Goal: Communication & Community: Answer question/provide support

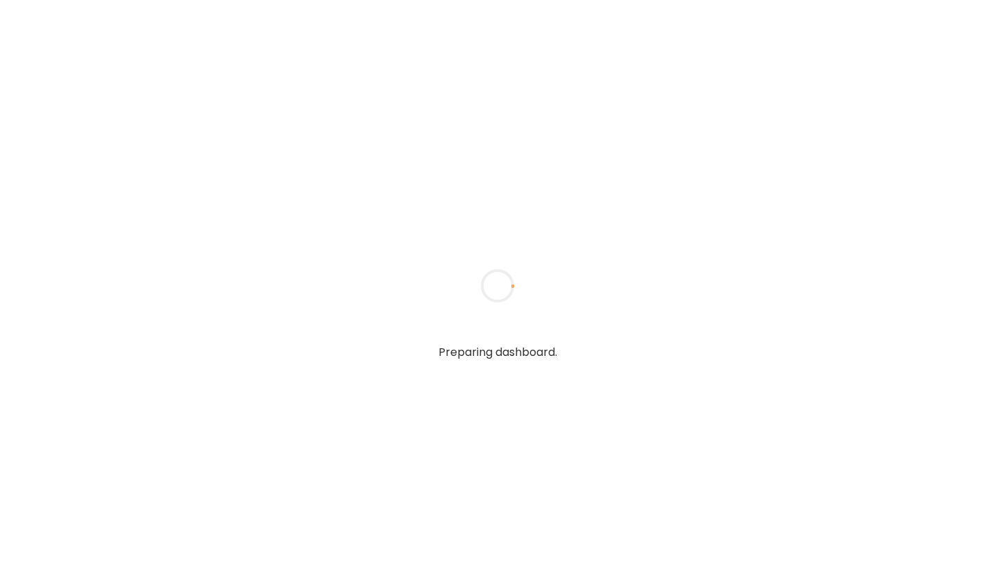
type input "**********"
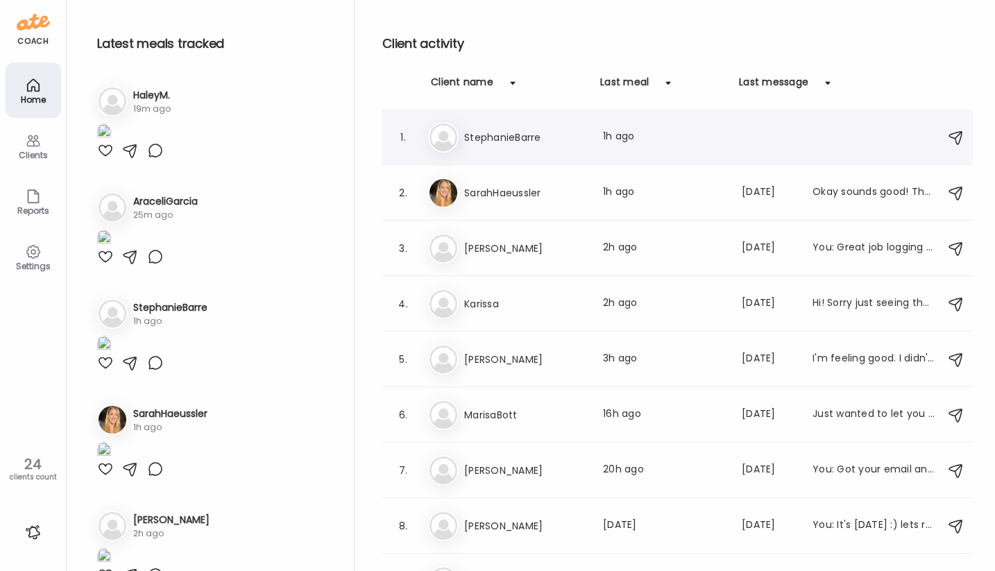
click at [556, 141] on h3 "StephanieBarre" at bounding box center [525, 137] width 122 height 17
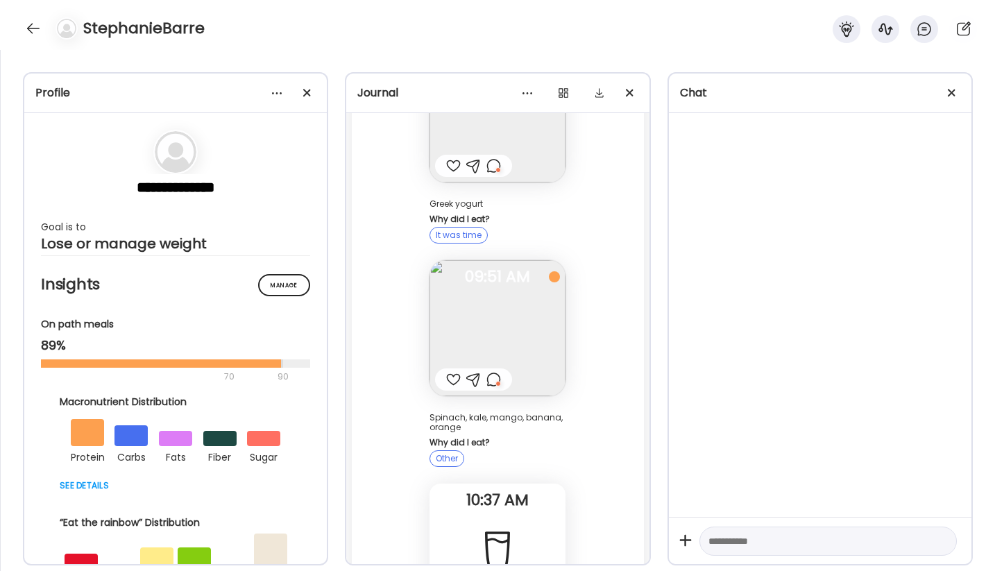
scroll to position [4499, 0]
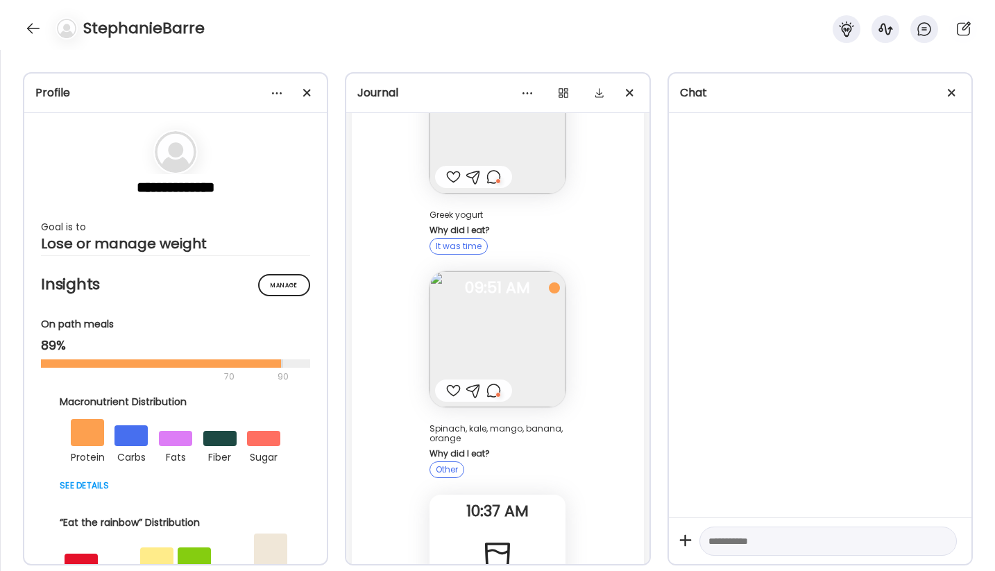
click at [500, 382] on div at bounding box center [493, 390] width 15 height 17
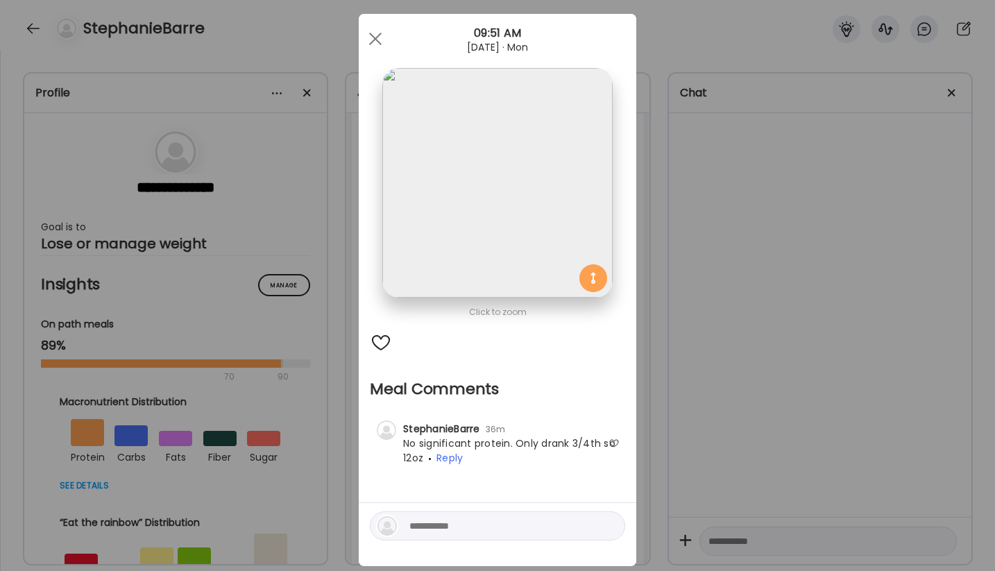
scroll to position [0, 0]
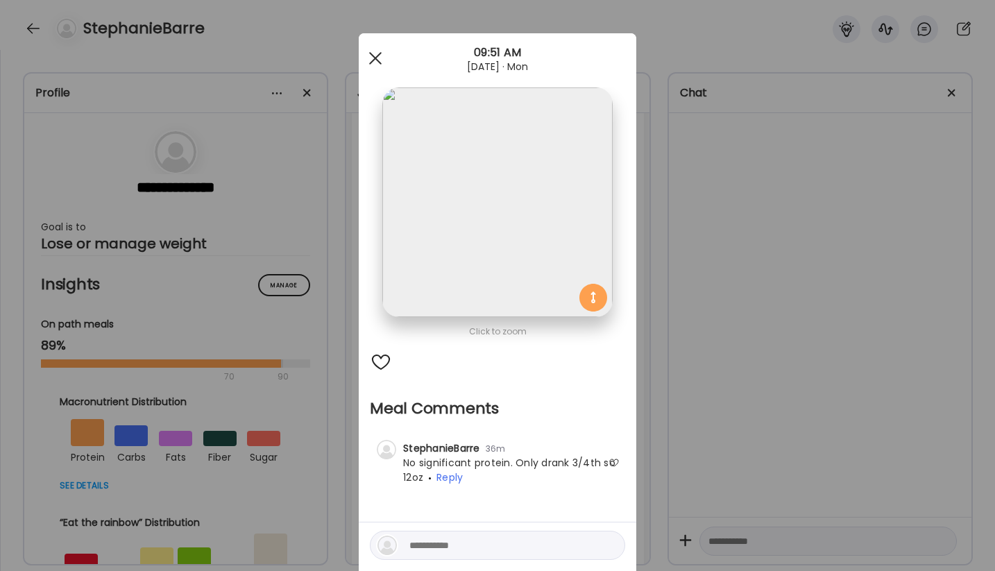
click at [375, 51] on div at bounding box center [376, 58] width 28 height 28
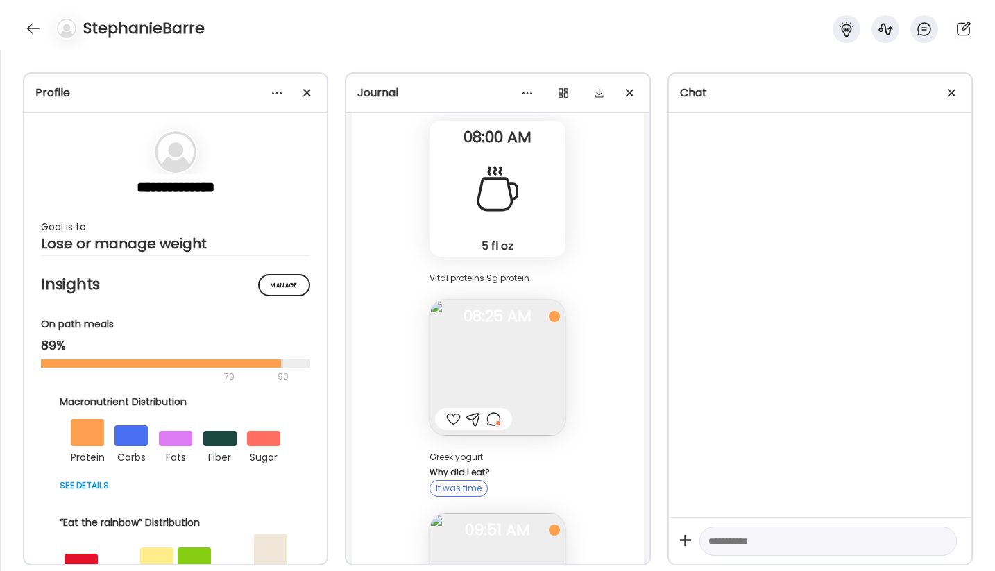
scroll to position [4277, 0]
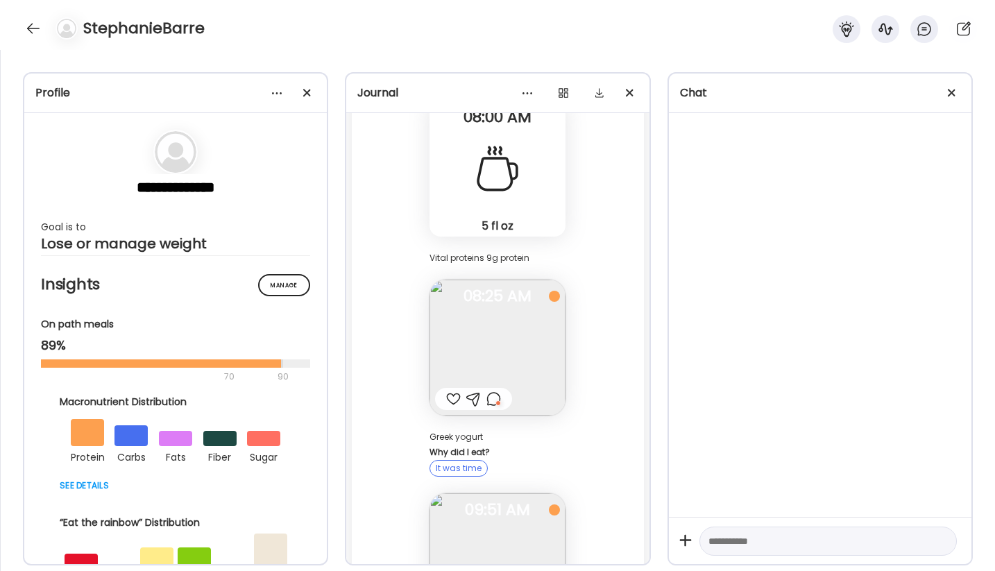
click at [495, 391] on div at bounding box center [493, 399] width 15 height 17
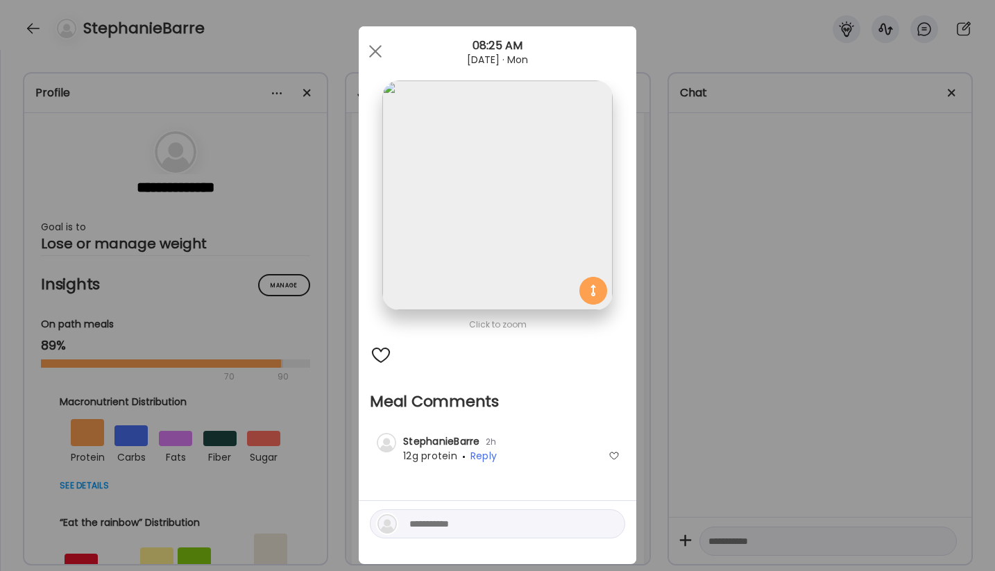
scroll to position [6, 0]
click at [373, 49] on span at bounding box center [375, 52] width 12 height 12
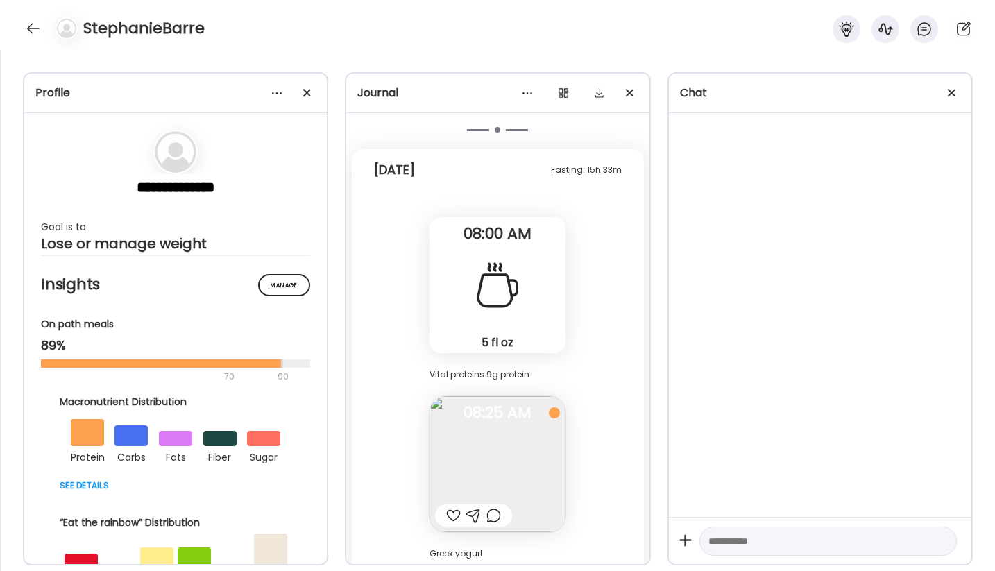
scroll to position [4163, 0]
click at [495, 505] on div at bounding box center [493, 513] width 15 height 17
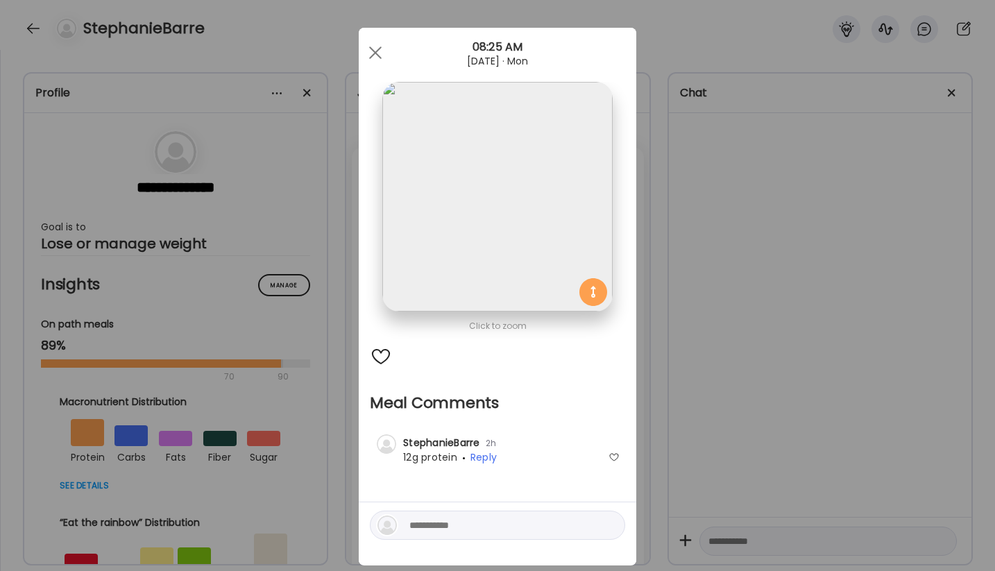
click at [475, 514] on div at bounding box center [497, 525] width 255 height 29
click at [449, 521] on textarea at bounding box center [502, 525] width 187 height 17
type textarea "**********"
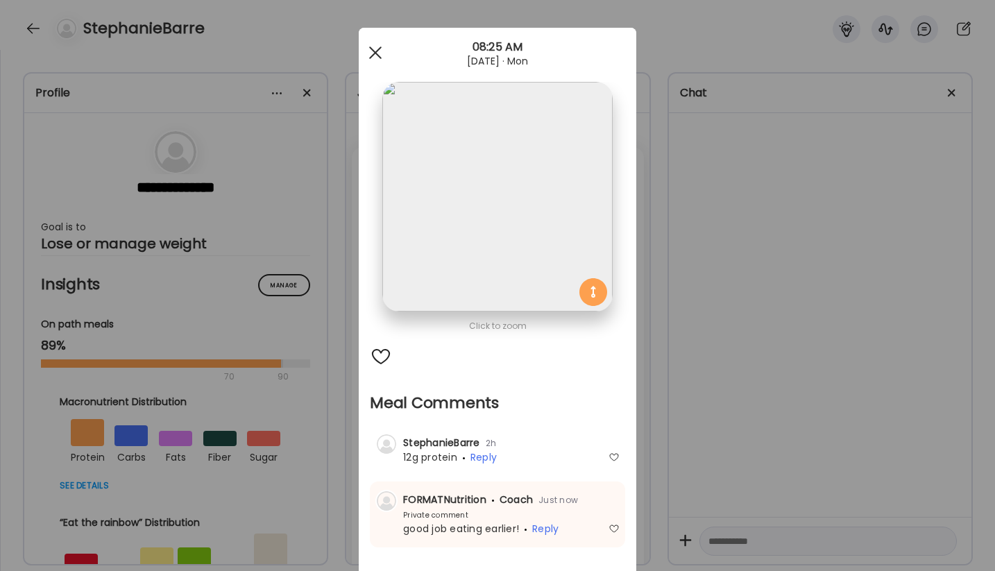
click at [377, 54] on span at bounding box center [375, 52] width 12 height 12
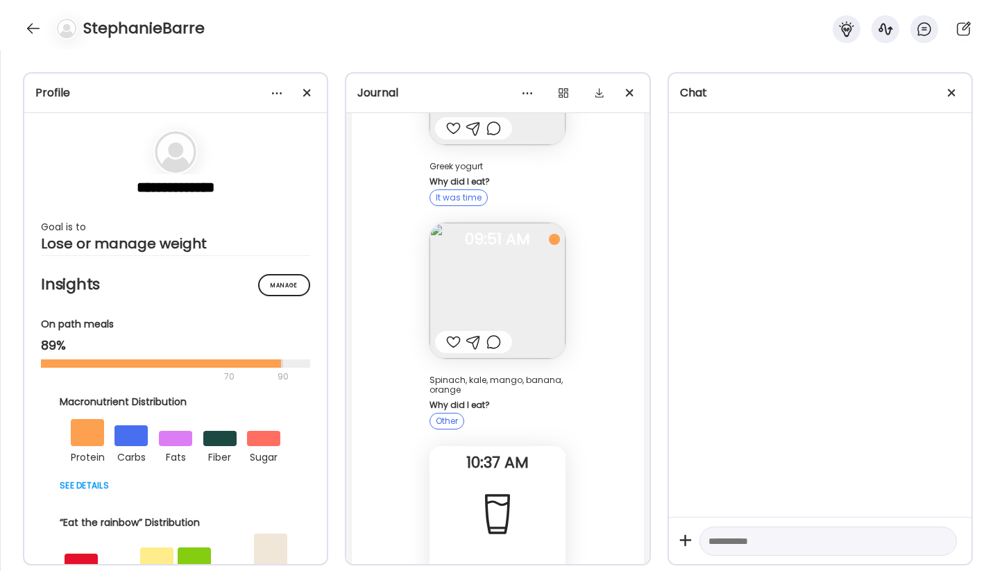
scroll to position [4549, 0]
click at [489, 273] on img at bounding box center [498, 290] width 136 height 136
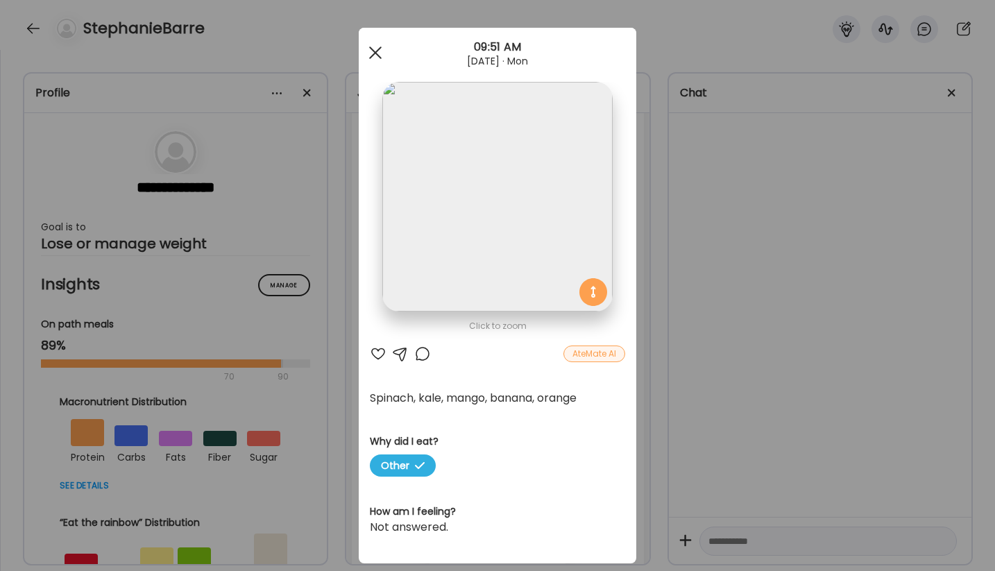
click at [375, 55] on div at bounding box center [376, 53] width 28 height 28
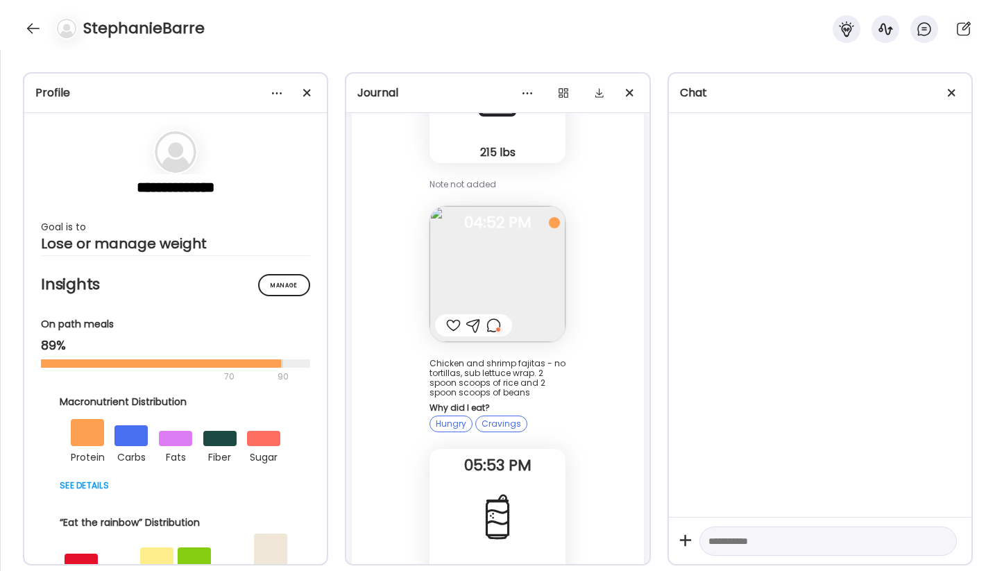
scroll to position [3297, 0]
drag, startPoint x: 505, startPoint y: 349, endPoint x: 502, endPoint y: 380, distance: 30.7
click at [502, 380] on div "Chicken and shrimp fajitas - no tortillas, sub lettuce wrap. 2 spoon scoops of …" at bounding box center [498, 376] width 136 height 39
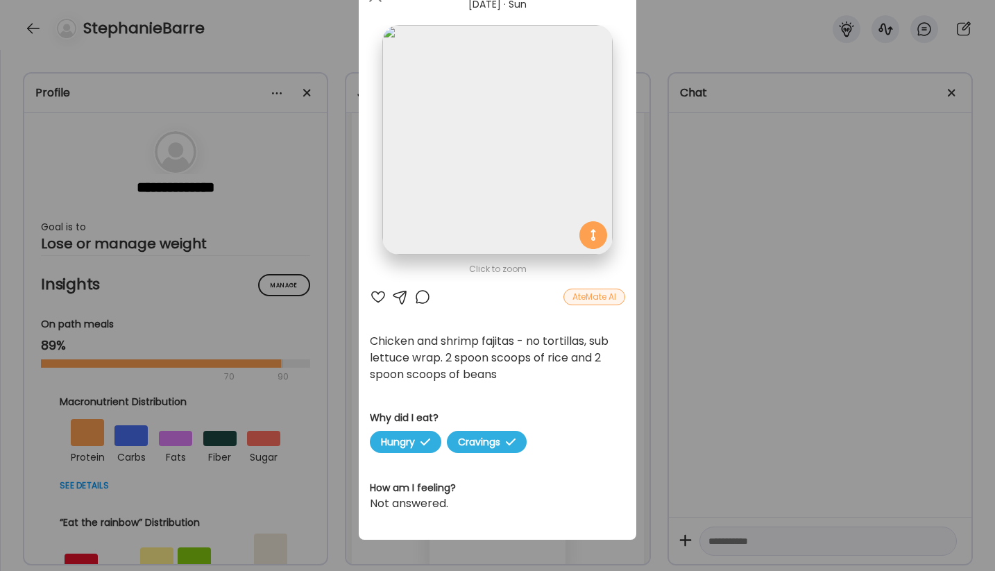
scroll to position [65, 0]
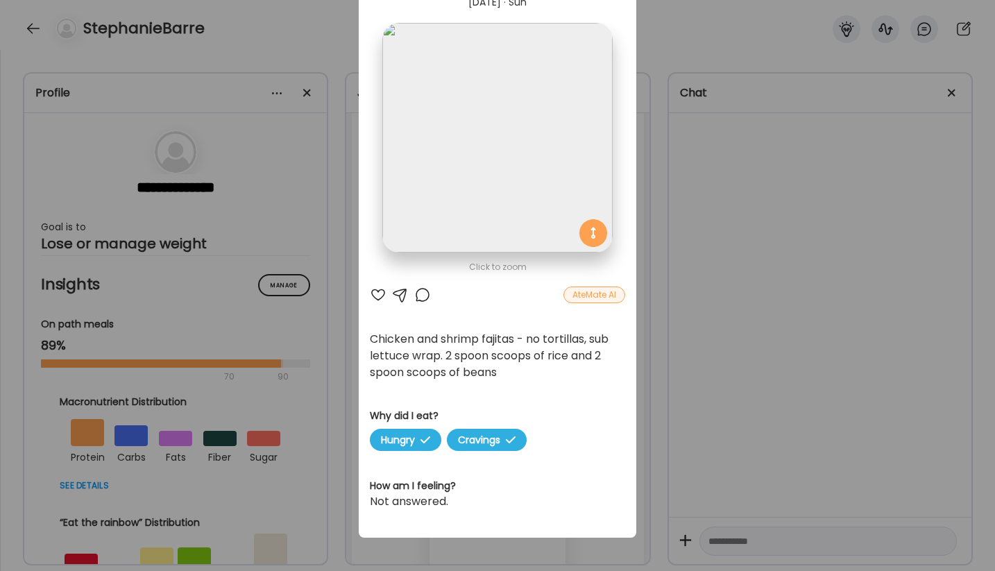
click at [426, 294] on div at bounding box center [422, 295] width 17 height 17
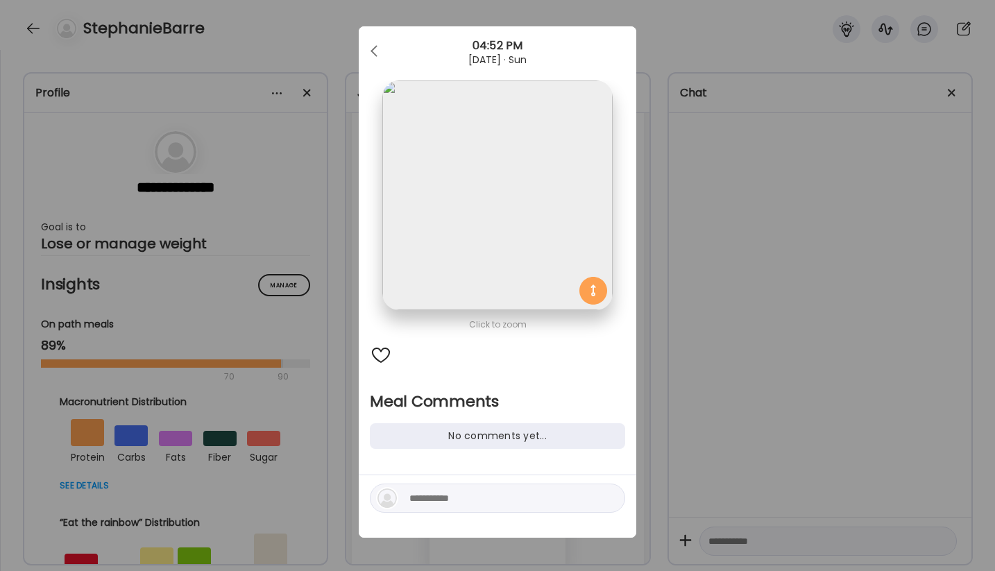
scroll to position [7, 0]
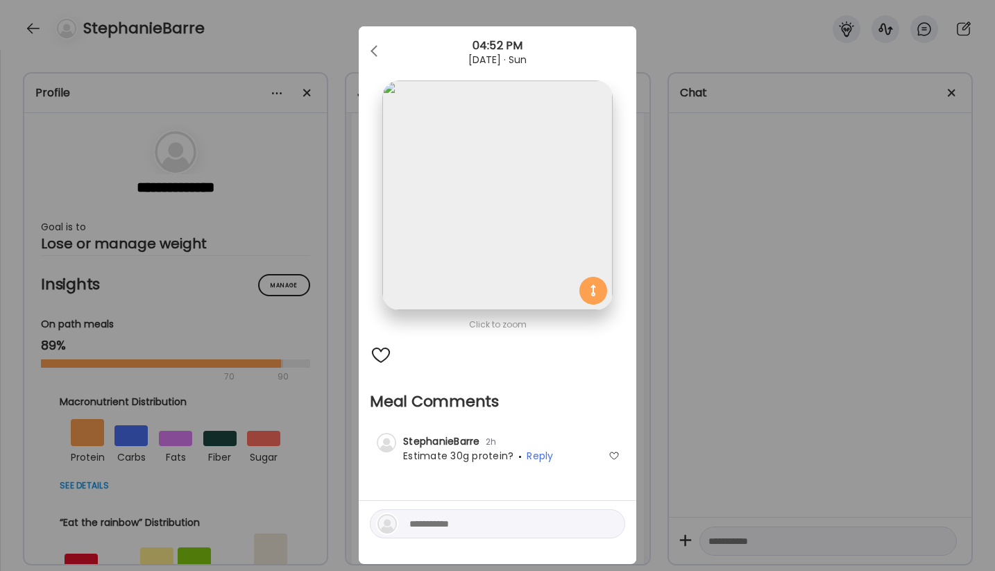
click at [461, 513] on div at bounding box center [497, 523] width 255 height 29
click at [457, 521] on textarea at bounding box center [502, 524] width 187 height 17
type textarea "**********"
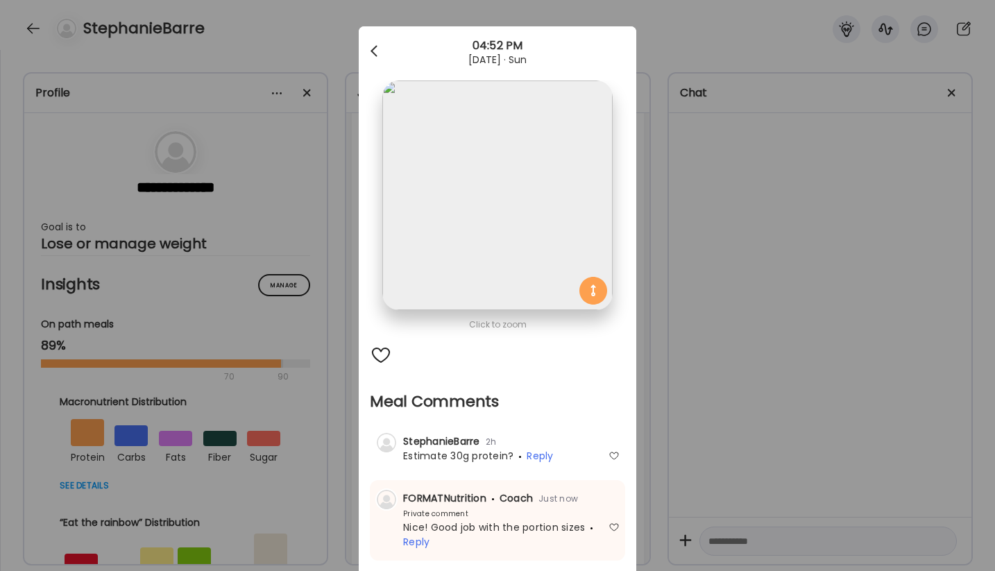
click at [376, 49] on div at bounding box center [376, 51] width 28 height 28
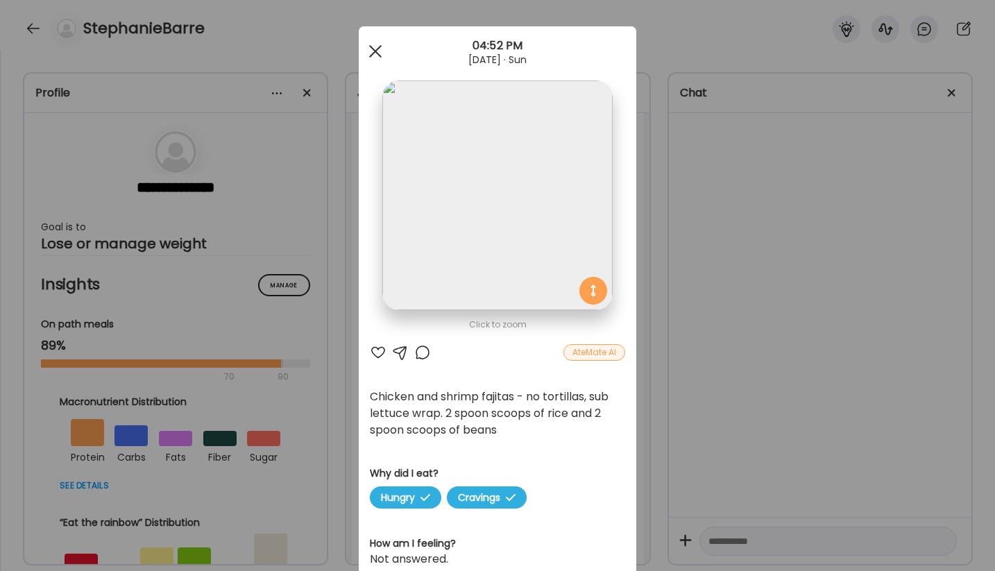
click at [380, 55] on span at bounding box center [375, 51] width 12 height 12
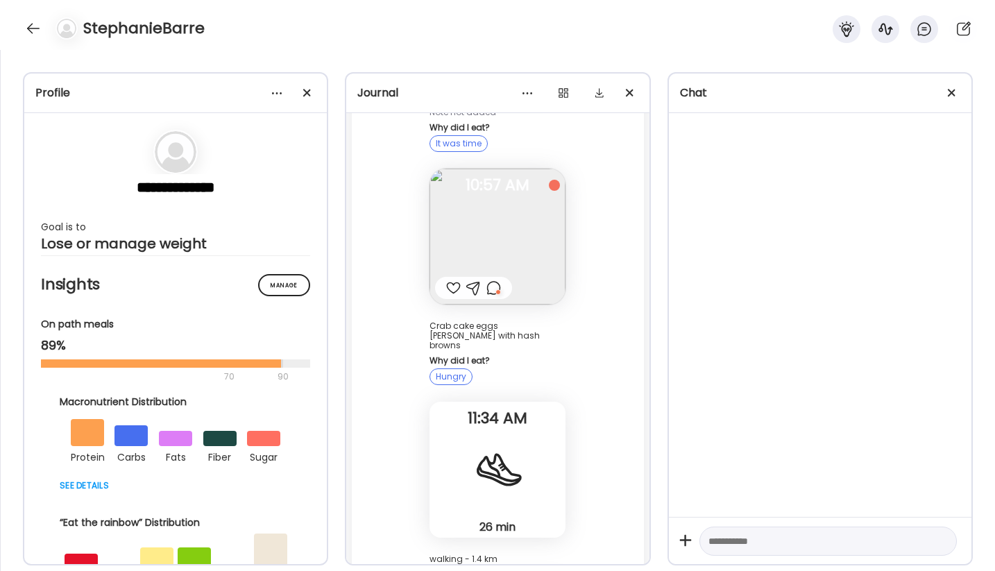
scroll to position [2638, 0]
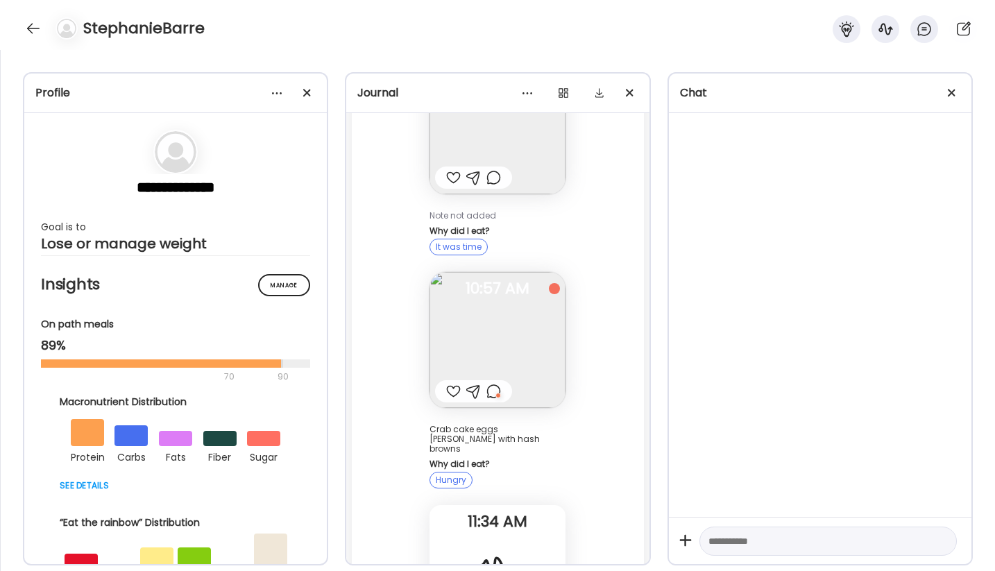
click at [506, 355] on img at bounding box center [498, 340] width 136 height 136
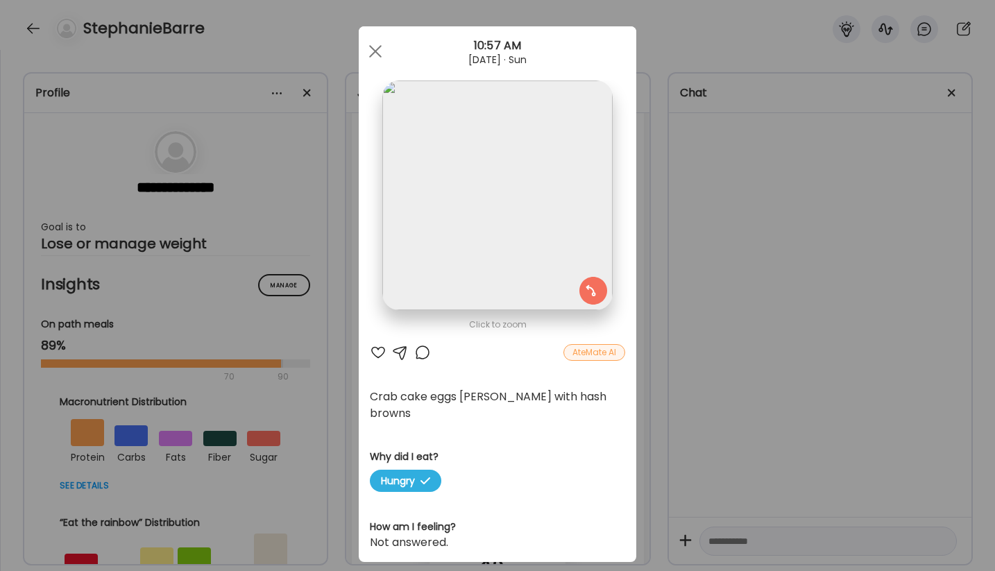
scroll to position [0, 0]
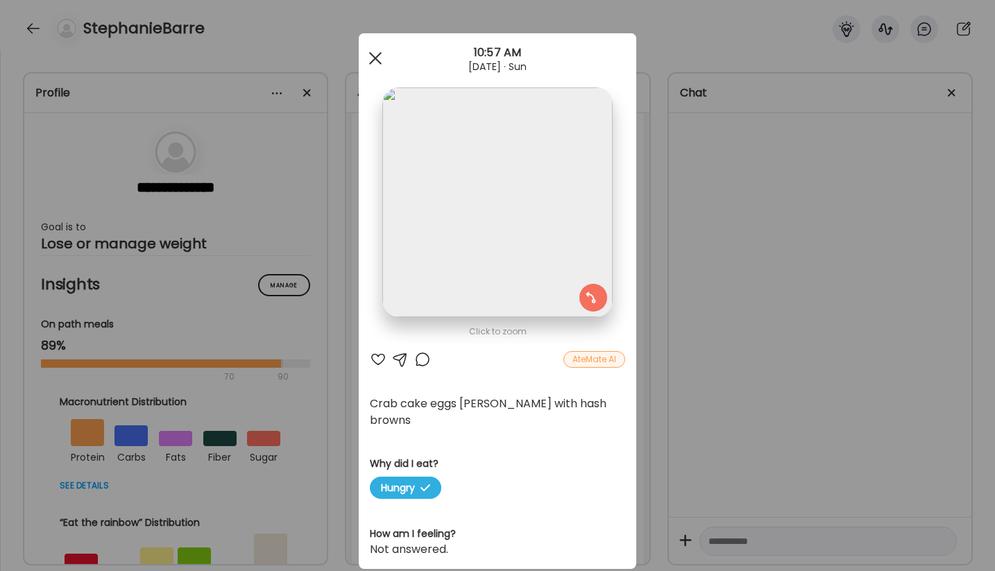
click at [378, 62] on div at bounding box center [376, 58] width 28 height 28
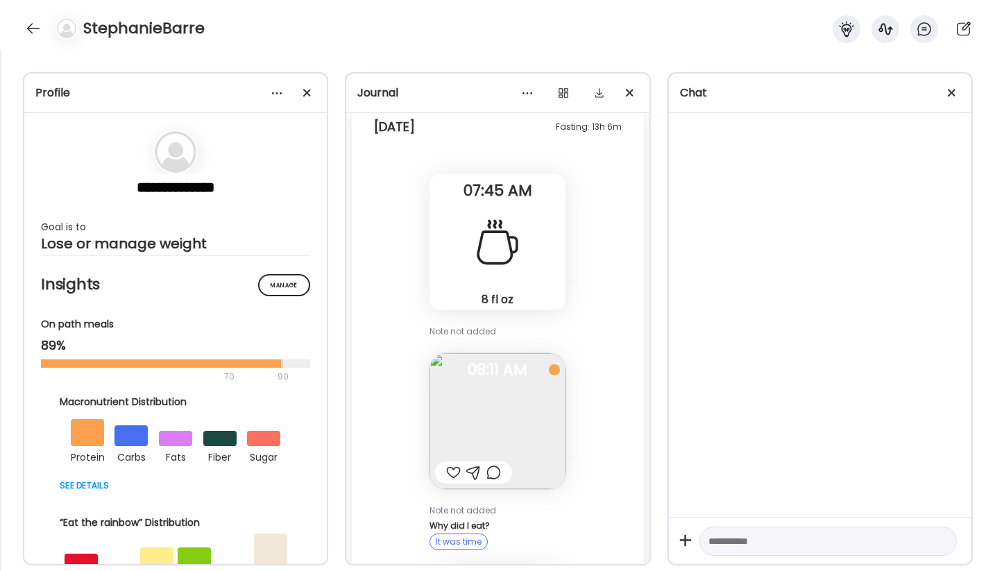
scroll to position [2305, 0]
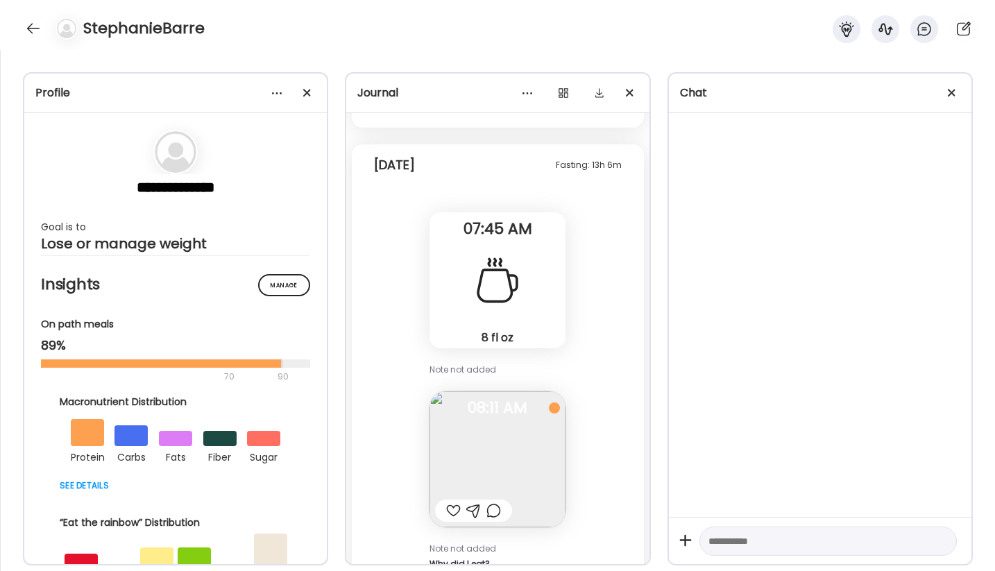
click at [468, 427] on img at bounding box center [498, 459] width 136 height 136
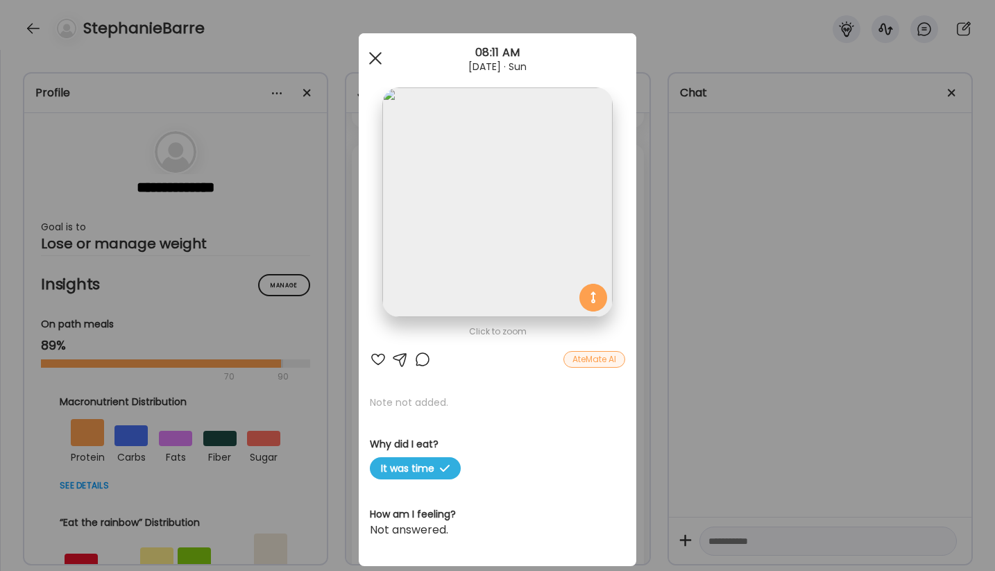
click at [378, 58] on div at bounding box center [376, 58] width 28 height 28
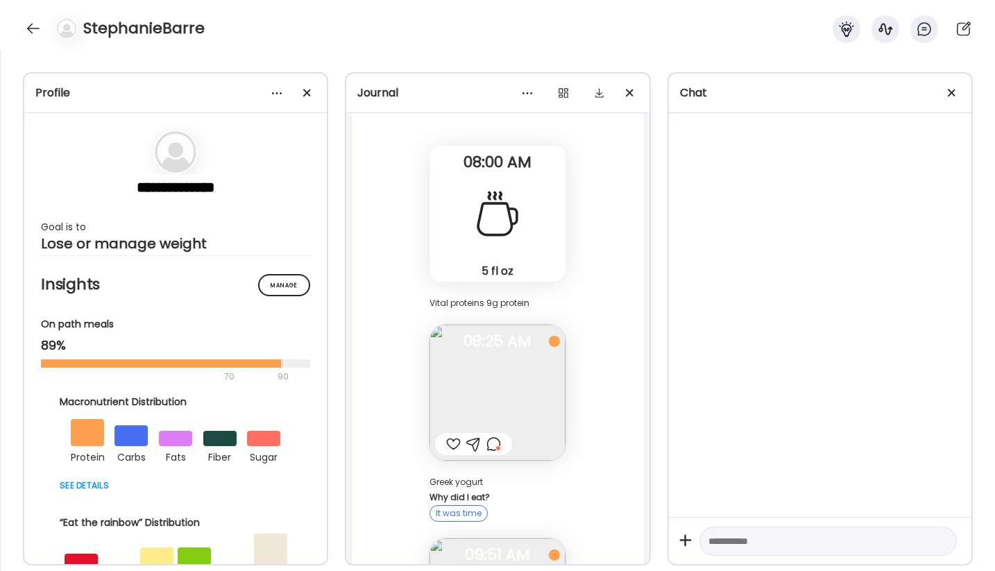
scroll to position [4254, 0]
